Goal: Task Accomplishment & Management: Complete application form

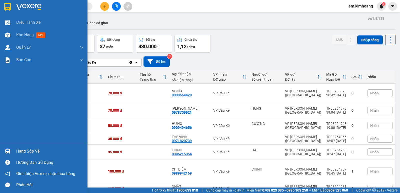
scroll to position [25, 0]
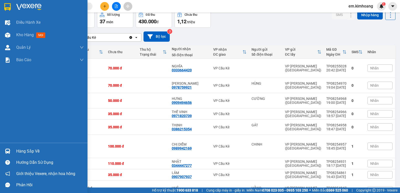
click at [10, 148] on div at bounding box center [7, 151] width 9 height 9
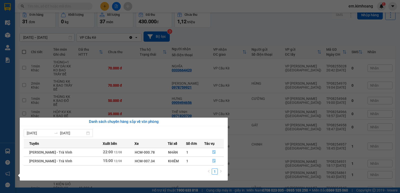
click at [294, 105] on section "Kết quả tìm kiếm ( 0 ) Bộ lọc No Data em.[PERSON_NAME] 1 Điều hành xe Kho hàng …" at bounding box center [200, 96] width 400 height 193
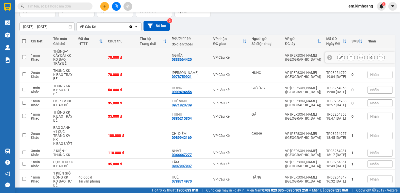
scroll to position [35, 0]
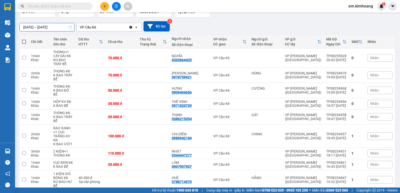
drag, startPoint x: 43, startPoint y: 29, endPoint x: 49, endPoint y: 36, distance: 9.7
click at [43, 29] on input "[DATE] – [DATE]" at bounding box center [47, 27] width 55 height 8
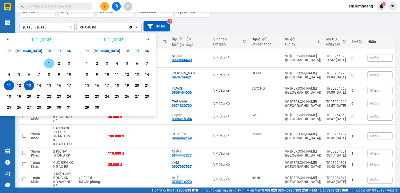
click at [50, 63] on div "1" at bounding box center [49, 64] width 7 height 6
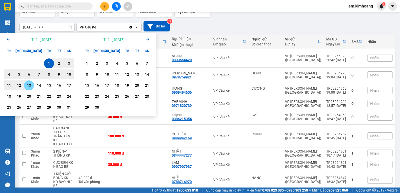
click at [31, 86] on div "13" at bounding box center [29, 86] width 7 height 6
type input "[DATE] – [DATE]"
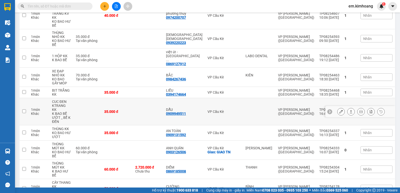
scroll to position [469, 0]
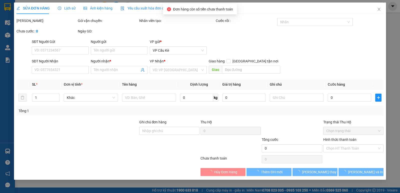
type input "0364610645"
type input "[PERSON_NAME]"
type input "130.000"
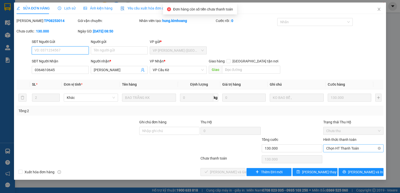
drag, startPoint x: 344, startPoint y: 148, endPoint x: 346, endPoint y: 153, distance: 5.5
click at [344, 148] on span "Chọn HT Thanh Toán" at bounding box center [353, 149] width 54 height 8
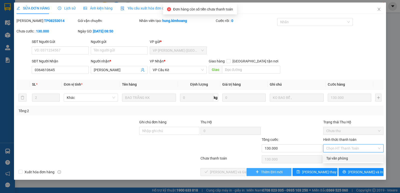
drag, startPoint x: 346, startPoint y: 158, endPoint x: 265, endPoint y: 172, distance: 82.3
click at [338, 159] on div "Tại văn phòng" at bounding box center [353, 159] width 54 height 6
type input "0"
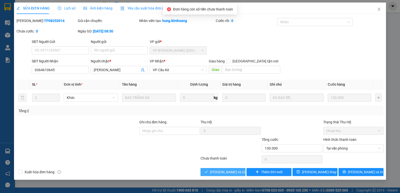
click at [226, 171] on span "[PERSON_NAME] và Giao hàng" at bounding box center [234, 173] width 48 height 6
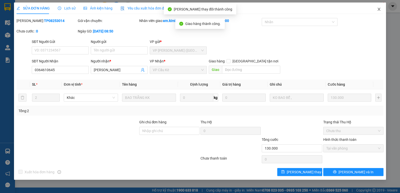
click at [378, 10] on icon "close" at bounding box center [379, 9] width 4 height 4
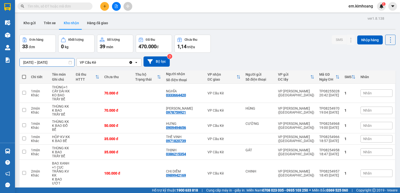
click at [40, 63] on input "[DATE] – [DATE]" at bounding box center [47, 63] width 55 height 8
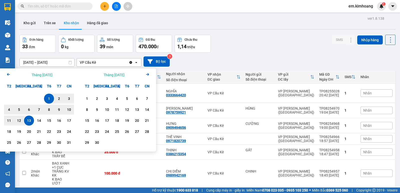
click at [5, 73] on div "Arrow Left Tháng [DATE]" at bounding box center [39, 75] width 78 height 13
click at [6, 74] on icon "Arrow Left" at bounding box center [9, 75] width 6 height 6
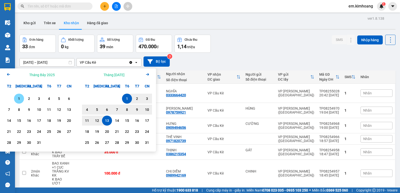
click at [20, 97] on div "1" at bounding box center [19, 99] width 7 height 6
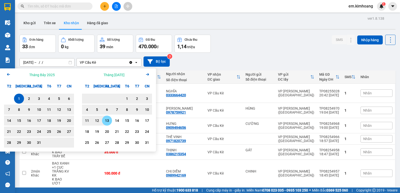
click at [108, 119] on div "13" at bounding box center [107, 121] width 7 height 6
type input "[DATE] – [DATE]"
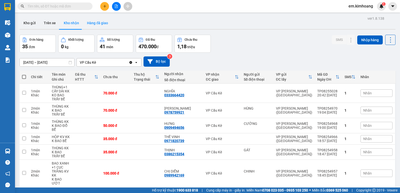
click at [94, 19] on button "Hàng đã giao" at bounding box center [97, 23] width 29 height 12
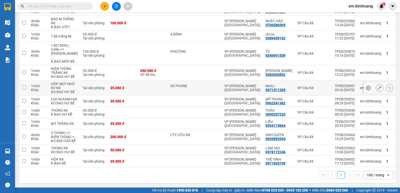
scroll to position [600, 0]
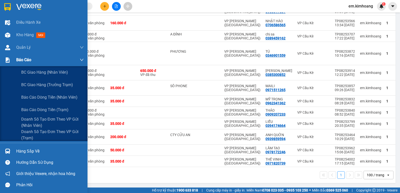
click at [0, 61] on div "Báo cáo" at bounding box center [44, 60] width 88 height 13
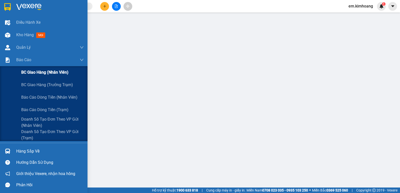
scroll to position [88, 0]
drag, startPoint x: 0, startPoint y: 63, endPoint x: 0, endPoint y: 91, distance: 28.5
click at [0, 89] on div "Báo cáo BC giao hàng (nhân viên) BC giao hàng (trưởng trạm) Báo cáo dòng tiền (…" at bounding box center [44, 98] width 88 height 88
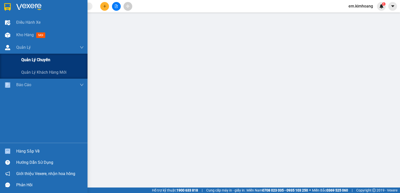
scroll to position [55, 0]
drag, startPoint x: 83, startPoint y: 60, endPoint x: 76, endPoint y: 58, distance: 7.1
click at [78, 59] on div "Quản lý chuyến" at bounding box center [52, 60] width 63 height 13
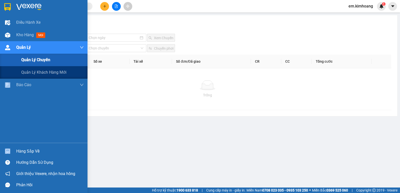
drag, startPoint x: 76, startPoint y: 58, endPoint x: 67, endPoint y: 60, distance: 9.9
click at [69, 60] on div "Quản lý chuyến" at bounding box center [52, 60] width 63 height 13
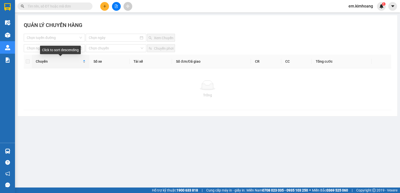
click at [44, 59] on div "Chuyến" at bounding box center [59, 62] width 46 height 6
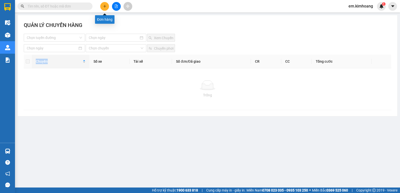
click at [106, 6] on icon "plus" at bounding box center [105, 7] width 4 height 4
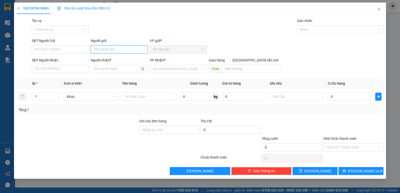
click at [117, 50] on input "Người gửi" at bounding box center [119, 50] width 57 height 8
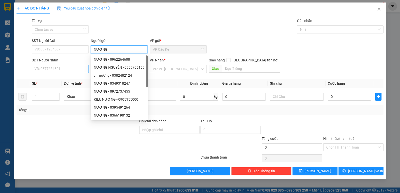
type input "NƯƠNG"
click at [77, 72] on input "SĐT Người Nhận" at bounding box center [60, 69] width 57 height 8
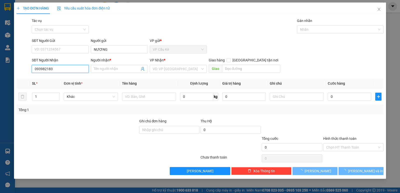
type input "0939821830"
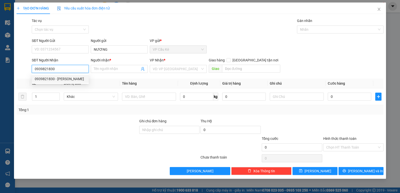
click at [82, 79] on div "0939821830 - [PERSON_NAME]" at bounding box center [60, 79] width 51 height 6
type input "[PERSON_NAME]"
type input "40.000"
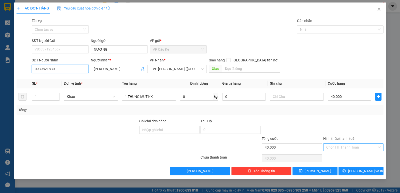
type input "0939821830"
click at [362, 149] on input "Hình thức thanh toán" at bounding box center [351, 148] width 51 height 8
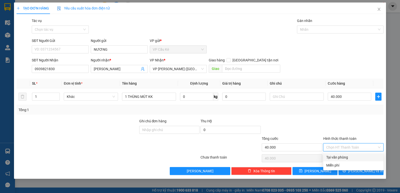
click at [357, 129] on div at bounding box center [353, 128] width 61 height 18
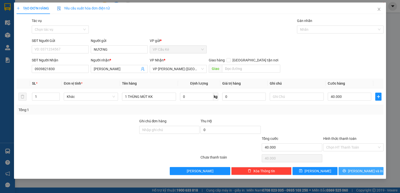
click at [369, 170] on span "[PERSON_NAME] và In" at bounding box center [365, 172] width 35 height 6
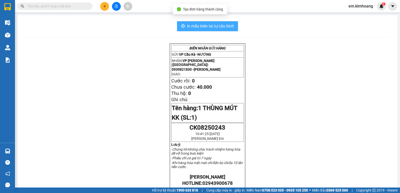
click at [206, 26] on span "In mẫu biên lai tự cấu hình" at bounding box center [210, 26] width 47 height 6
